Goal: Transaction & Acquisition: Purchase product/service

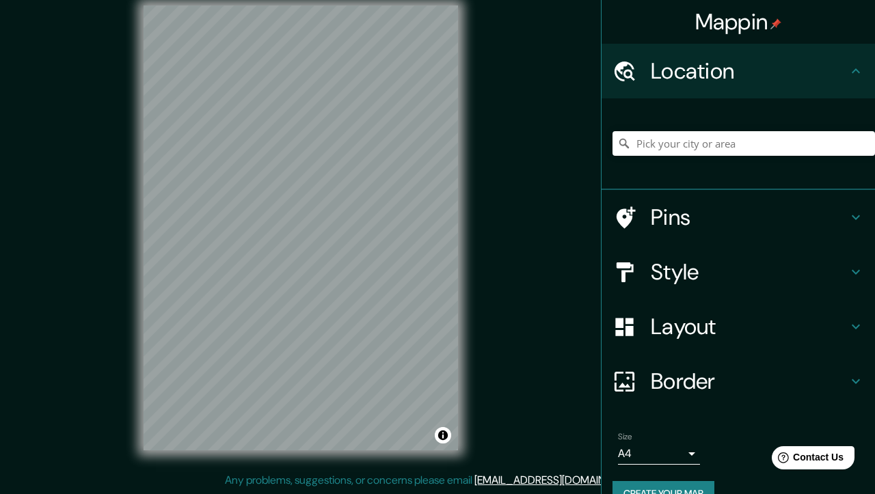
scroll to position [16, 0]
click at [668, 483] on button "Create your map" at bounding box center [663, 493] width 102 height 25
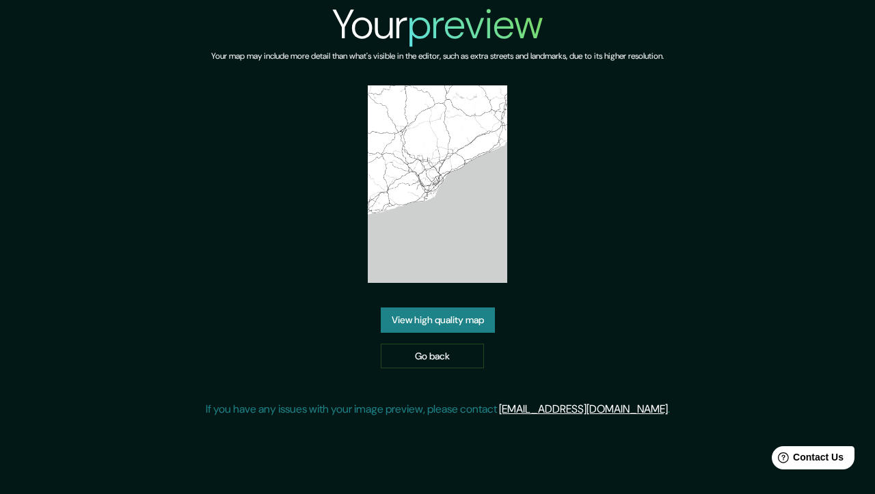
click at [434, 318] on link "View high quality map" at bounding box center [438, 320] width 114 height 25
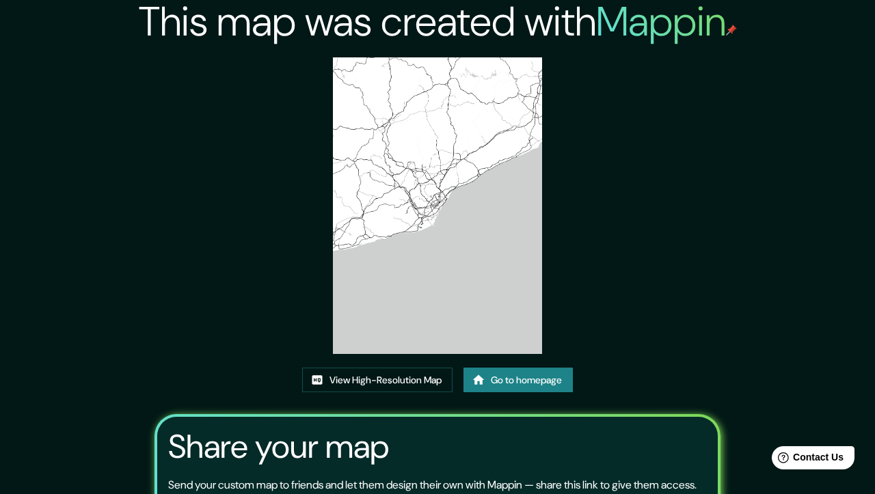
scroll to position [8, 0]
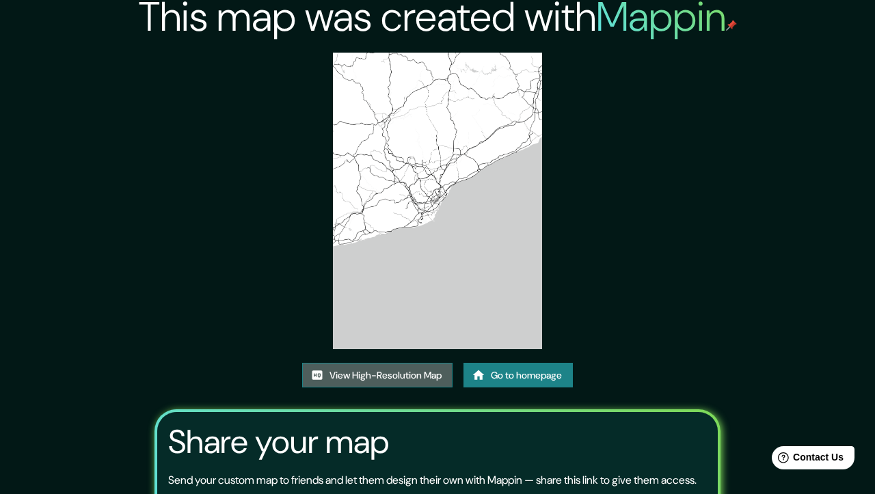
click at [392, 378] on link "View High-Resolution Map" at bounding box center [377, 375] width 150 height 25
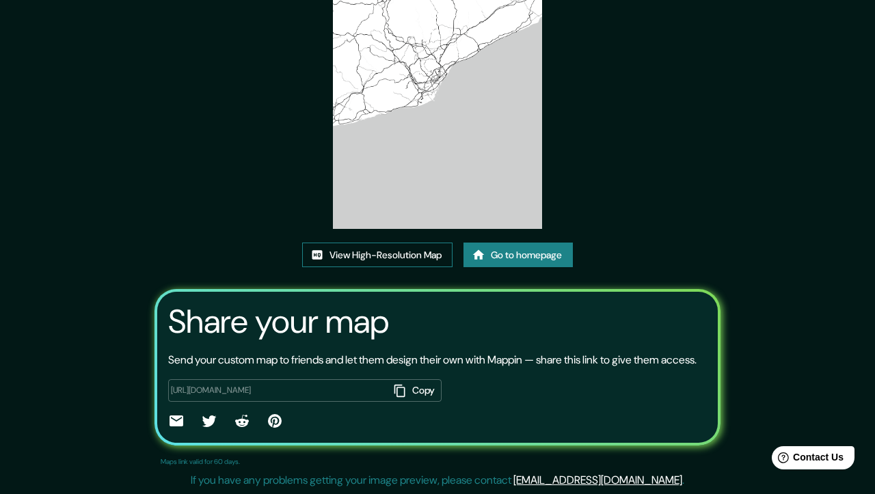
scroll to position [143, 0]
